Goal: Information Seeking & Learning: Learn about a topic

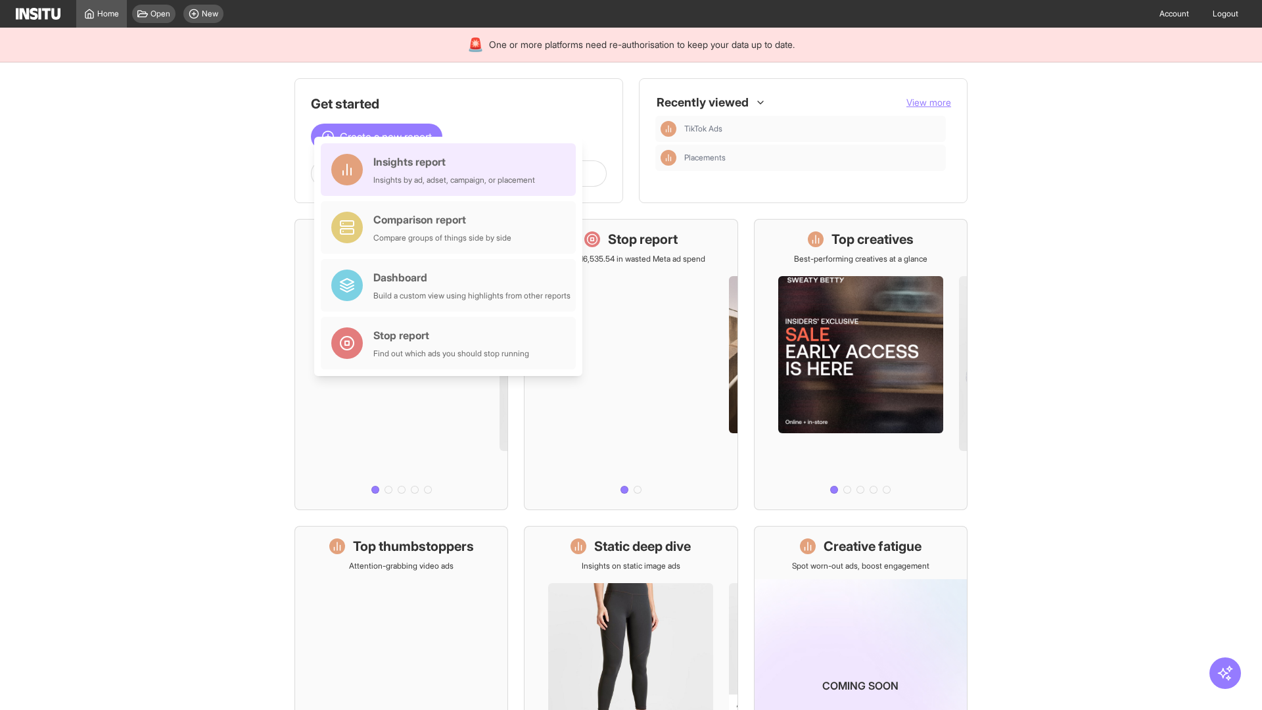
click at [452, 170] on div "Insights report Insights by ad, adset, campaign, or placement" at bounding box center [454, 170] width 162 height 32
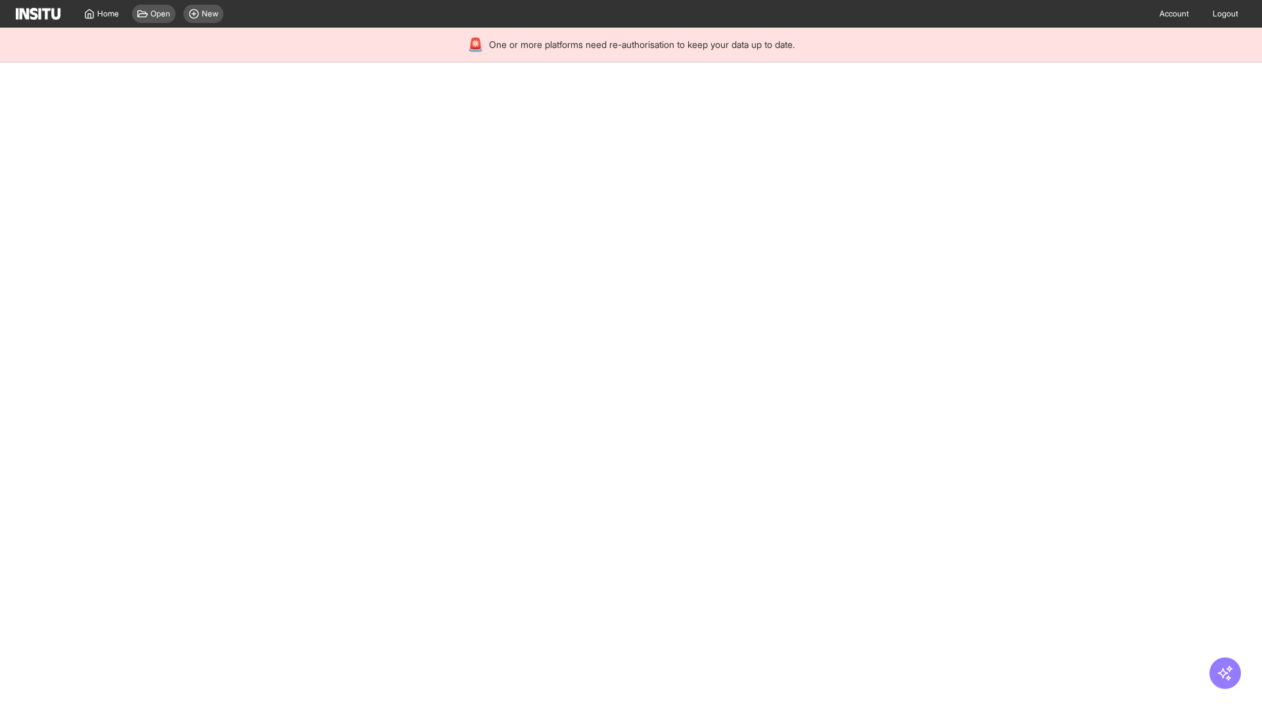
select select "**"
